Goal: Navigation & Orientation: Find specific page/section

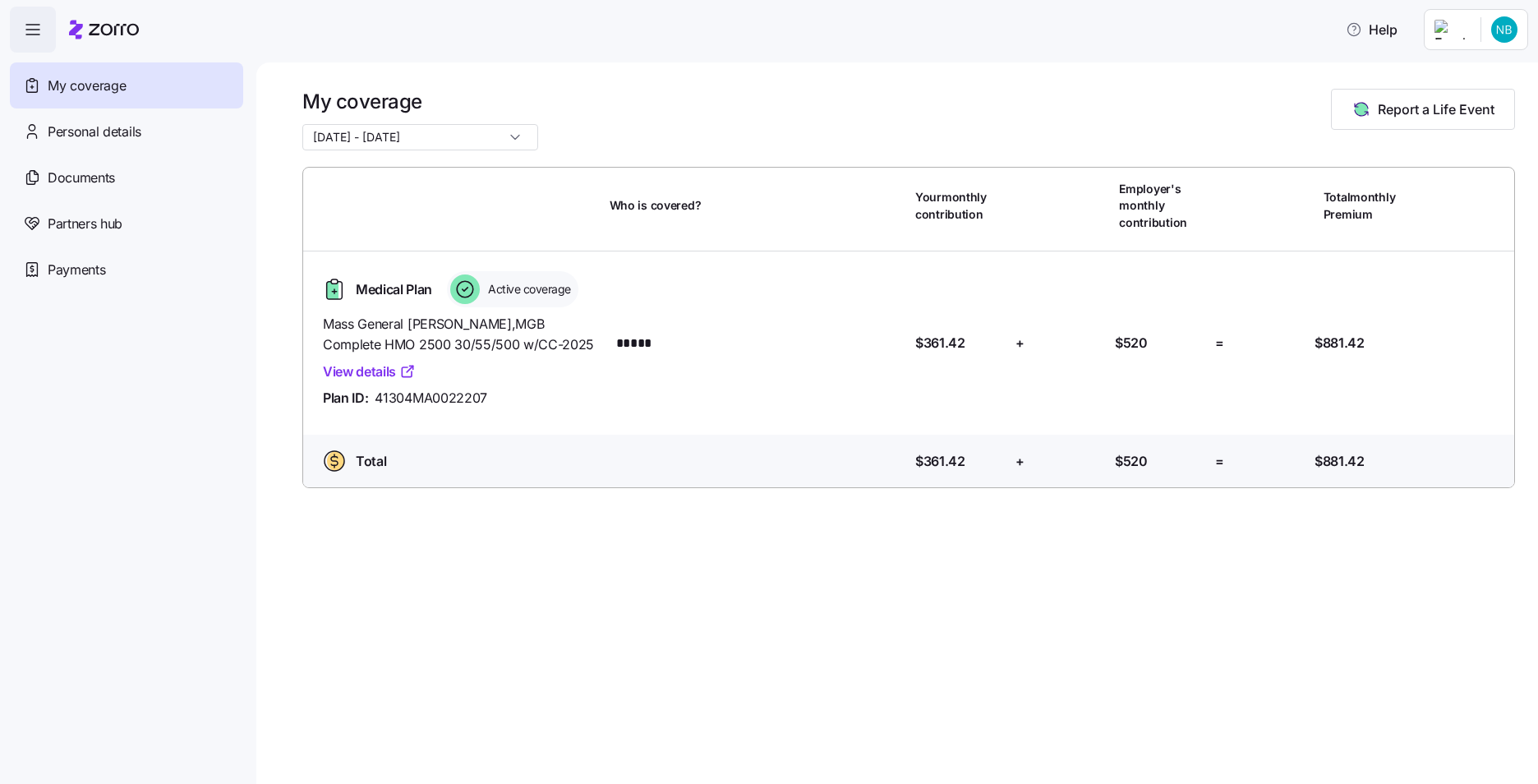
click at [493, 143] on input "[DATE] - [DATE]" at bounding box center [420, 137] width 236 height 26
click at [276, 209] on div "My coverage [DATE] - [DATE] Report a Life Event Who is covered? Your monthly co…" at bounding box center [897, 422] width 1281 height 721
click at [152, 133] on div "Personal details" at bounding box center [126, 131] width 233 height 46
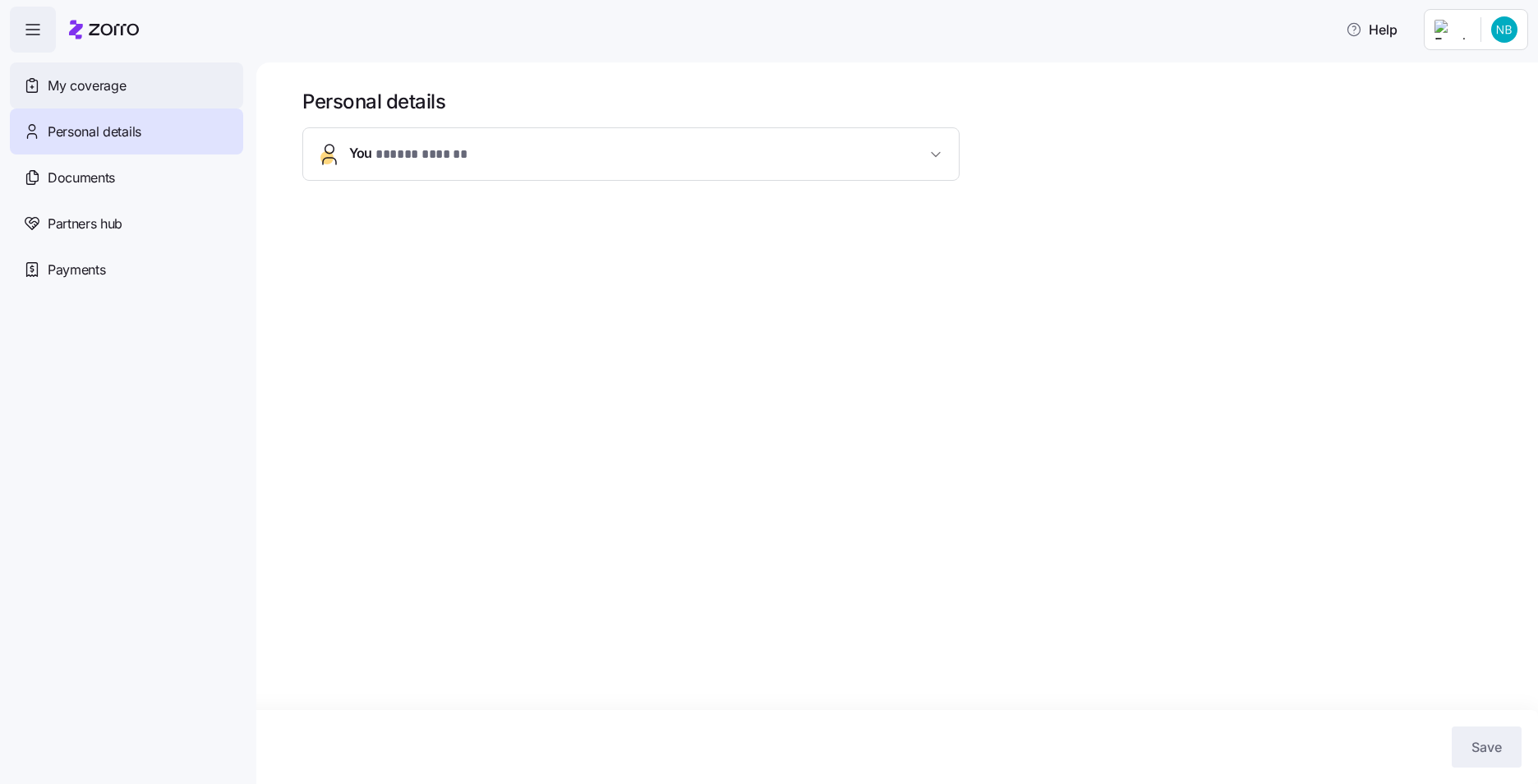
click at [66, 84] on span "My coverage" at bounding box center [86, 86] width 78 height 21
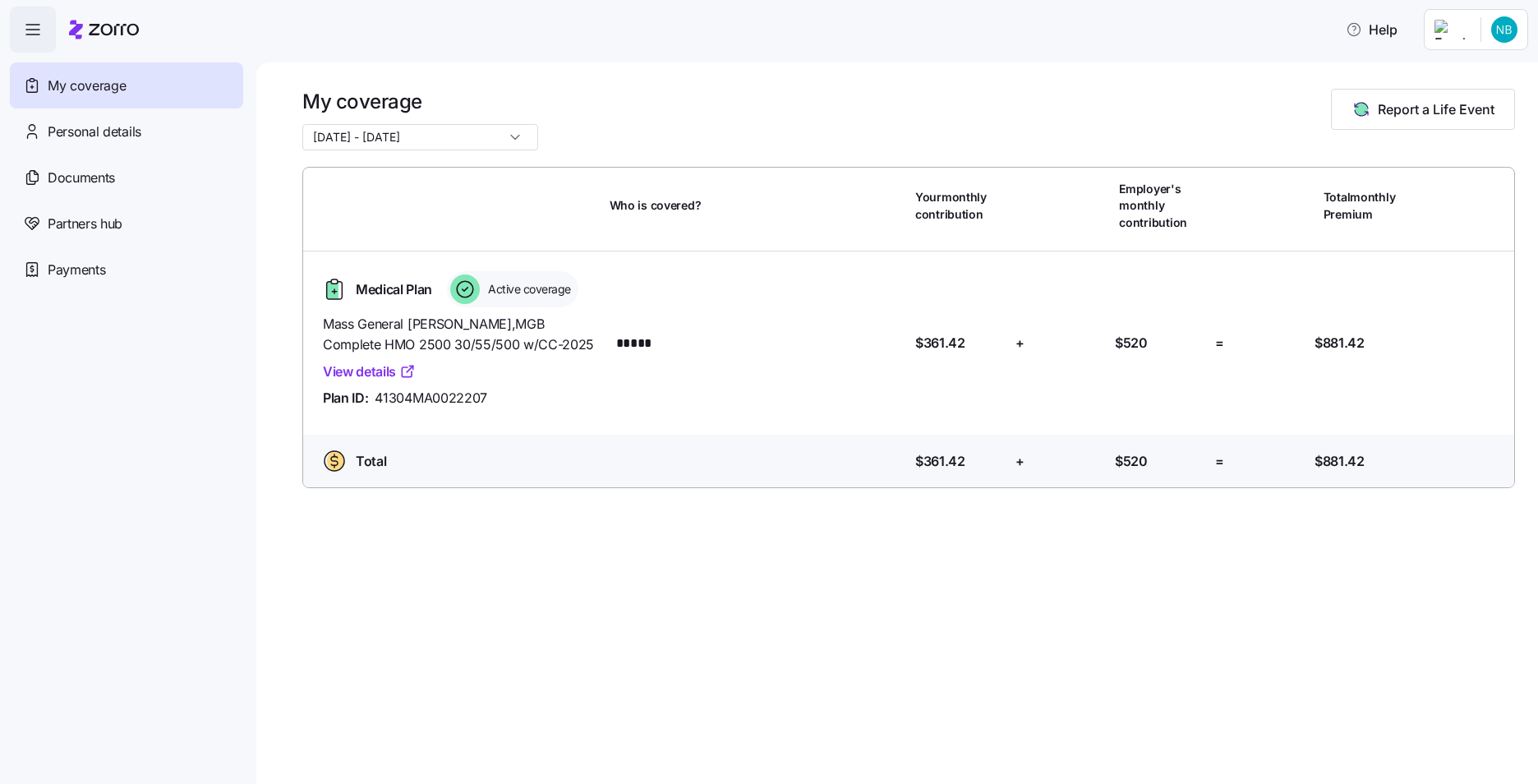
click at [390, 370] on link "View details" at bounding box center [369, 371] width 93 height 21
click at [77, 265] on span "Payments" at bounding box center [76, 270] width 57 height 21
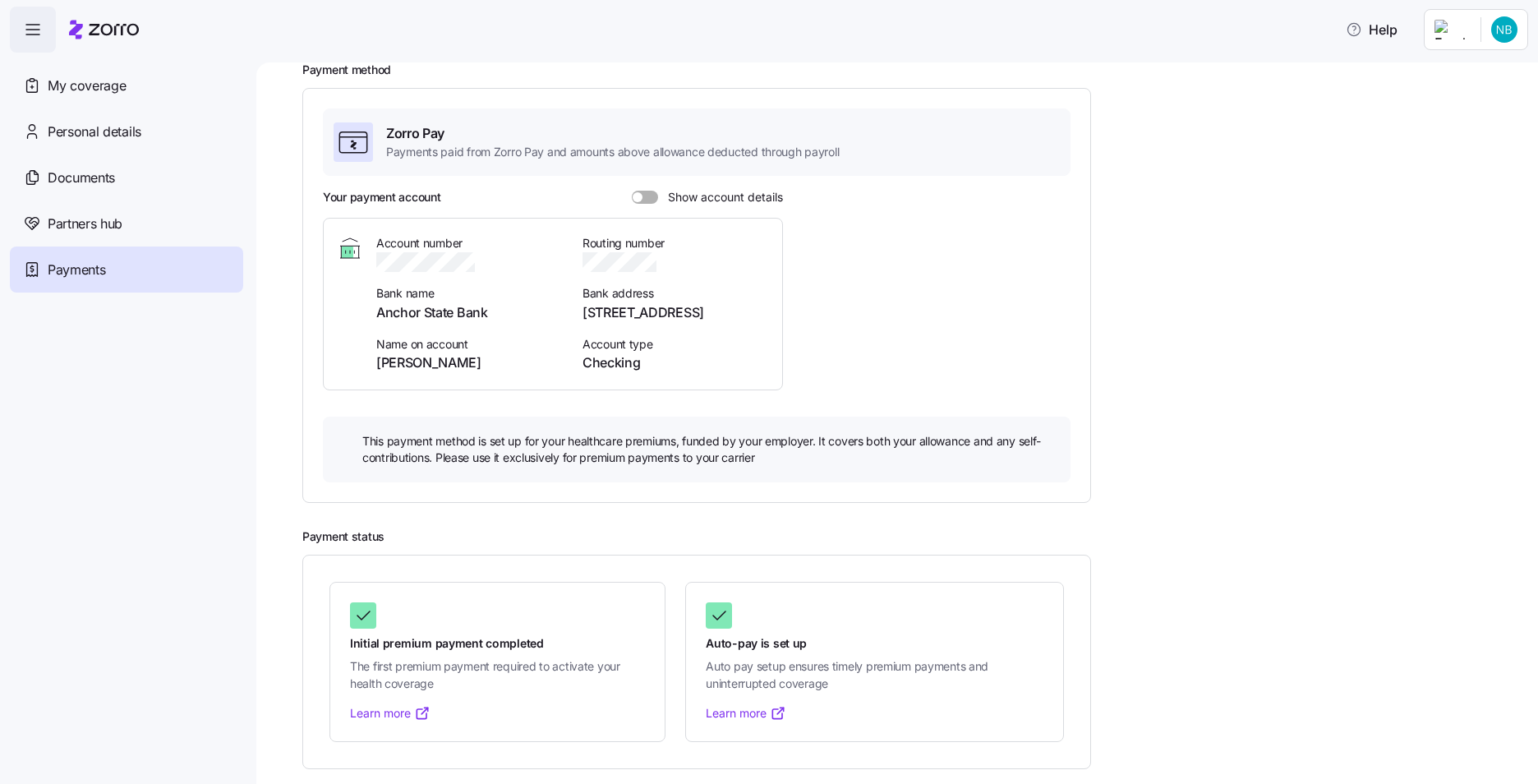
scroll to position [87, 0]
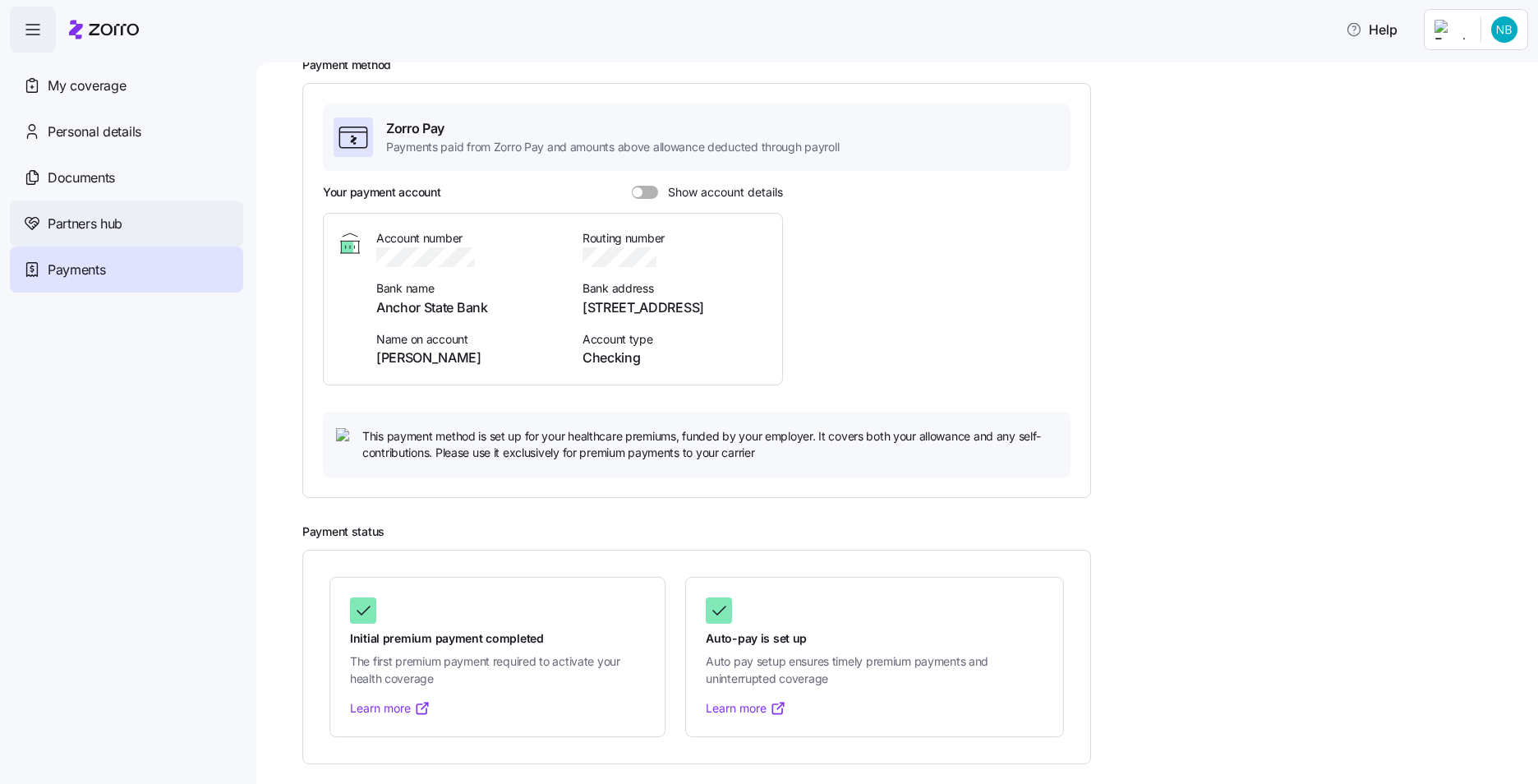
click at [87, 215] on span "Partners hub" at bounding box center [86, 224] width 75 height 21
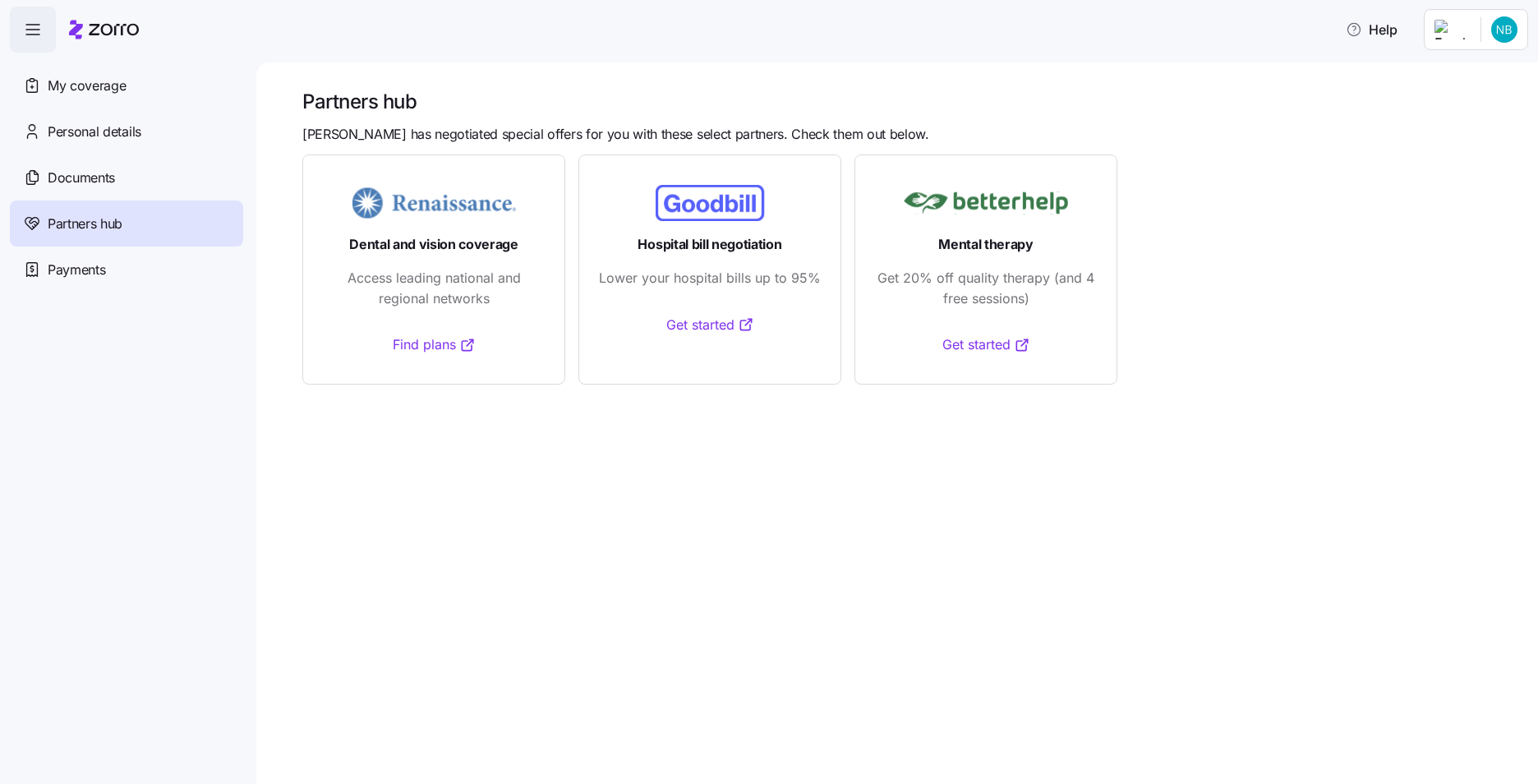
click at [715, 322] on link "Get started" at bounding box center [710, 325] width 87 height 21
click at [108, 89] on span "My coverage" at bounding box center [86, 86] width 78 height 21
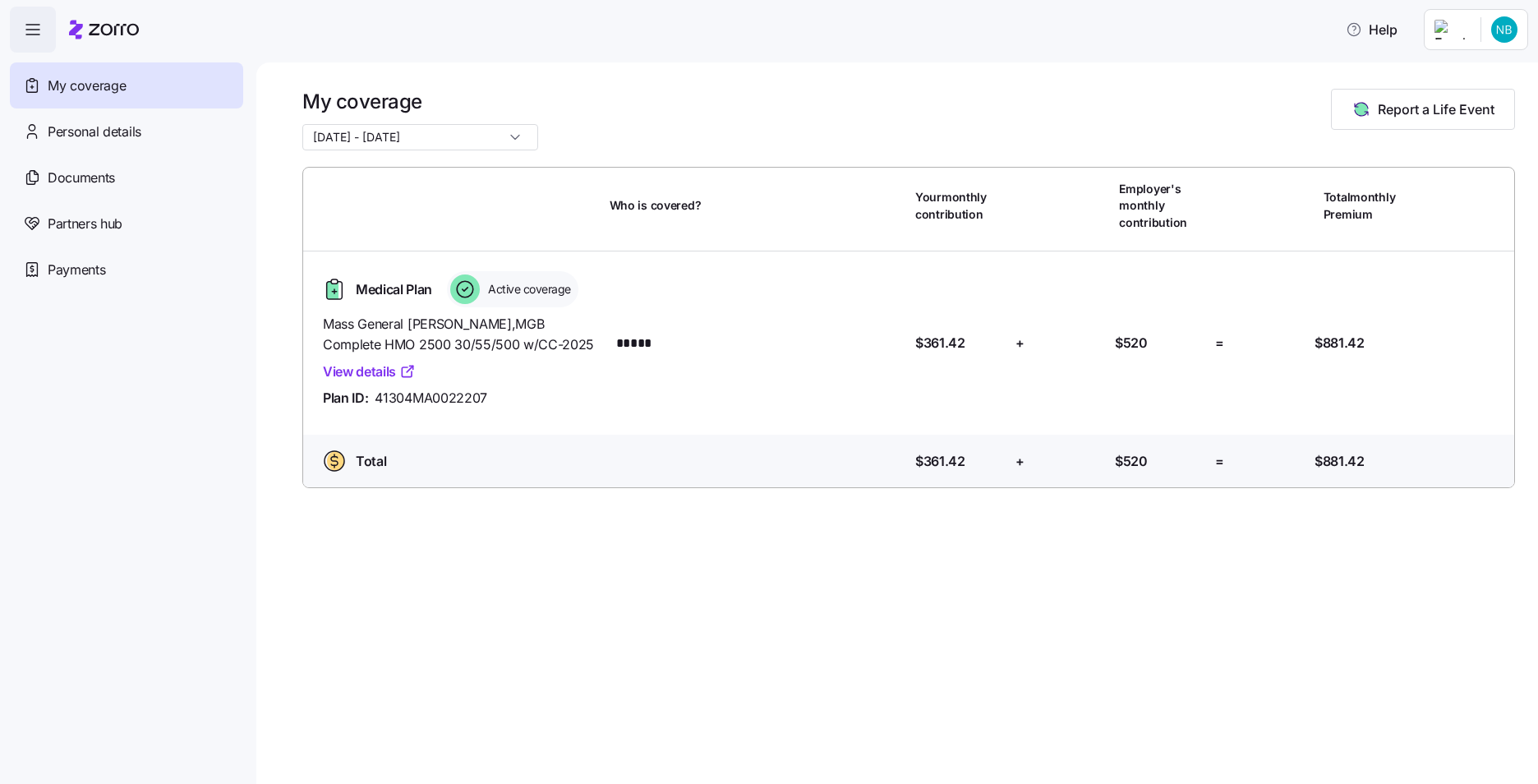
click at [42, 32] on icon "button" at bounding box center [32, 29] width 20 height 20
